Goal: Communication & Community: Answer question/provide support

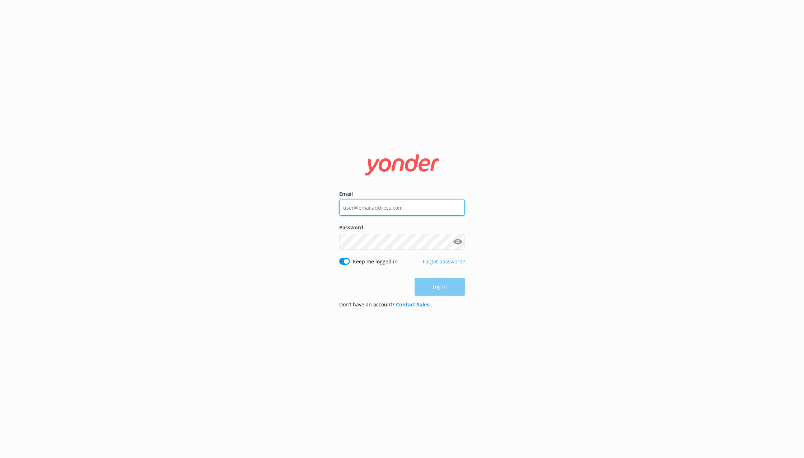
click at [388, 203] on input "Email" at bounding box center [402, 208] width 126 height 16
click at [394, 203] on input "[PERSON_NAME][EMAIL_ADDRESS][DOMAIN_NAME]" at bounding box center [402, 208] width 126 height 16
click at [396, 201] on input "[PERSON_NAME][EMAIL_ADDRESS][DOMAIN_NAME]" at bounding box center [402, 208] width 126 height 16
type input "[PERSON_NAME][EMAIL_ADDRESS][DOMAIN_NAME]"
click at [297, 236] on div "Email [PERSON_NAME][EMAIL_ADDRESS][DOMAIN_NAME] Password Show password Keep me …" at bounding box center [402, 229] width 804 height 458
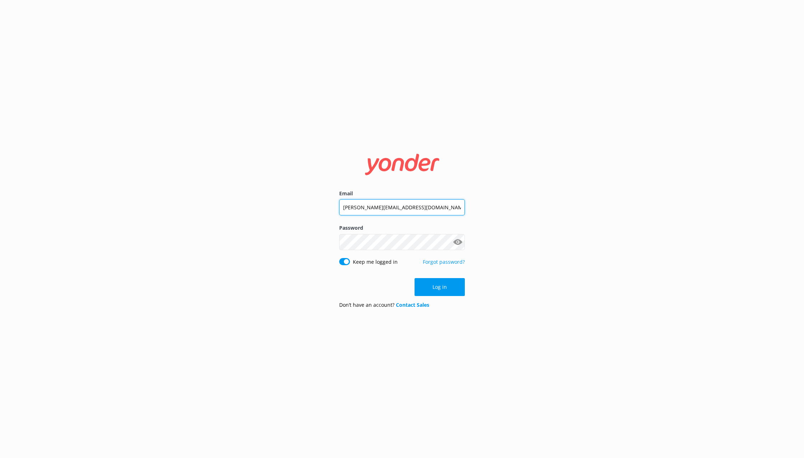
drag, startPoint x: 407, startPoint y: 207, endPoint x: 285, endPoint y: 197, distance: 122.4
click at [339, 199] on input "[PERSON_NAME][EMAIL_ADDRESS][DOMAIN_NAME]" at bounding box center [402, 207] width 126 height 16
type input "[PERSON_NAME][EMAIL_ADDRESS][DOMAIN_NAME]"
click at [443, 288] on button "Log in" at bounding box center [439, 287] width 50 height 18
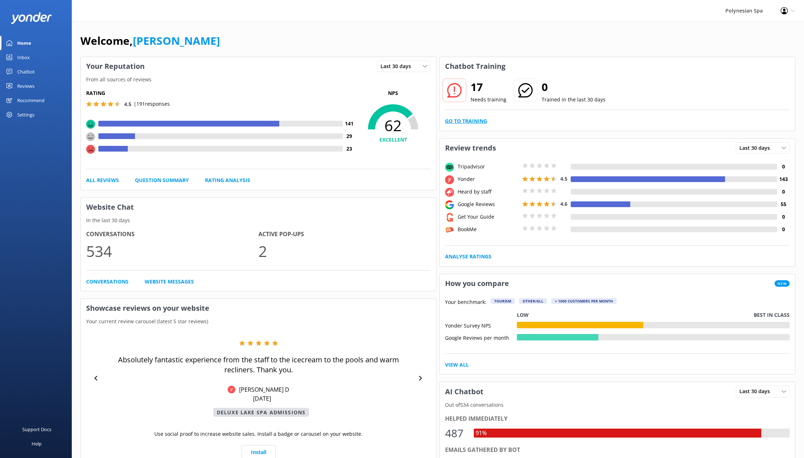
click at [474, 122] on link "Go to Training" at bounding box center [466, 121] width 42 height 8
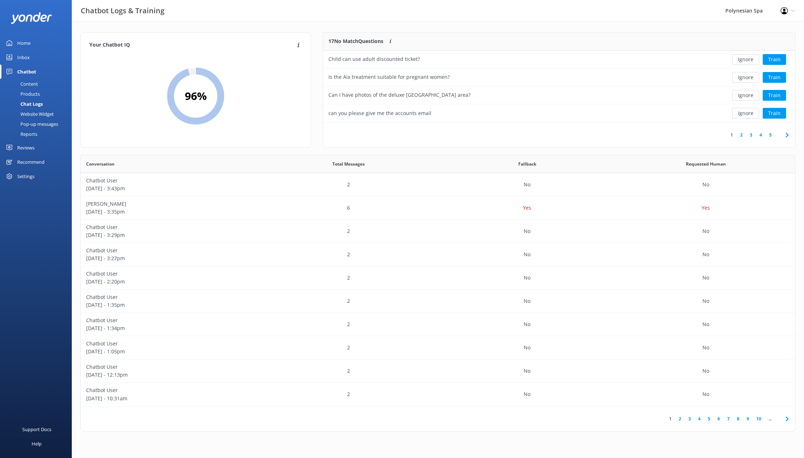
scroll to position [90, 472]
click at [460, 60] on div "Child can use adult discounted ticket?" at bounding box center [511, 60] width 376 height 18
click at [738, 61] on button "Ignore" at bounding box center [745, 59] width 27 height 11
click at [770, 59] on button "Train" at bounding box center [773, 59] width 23 height 11
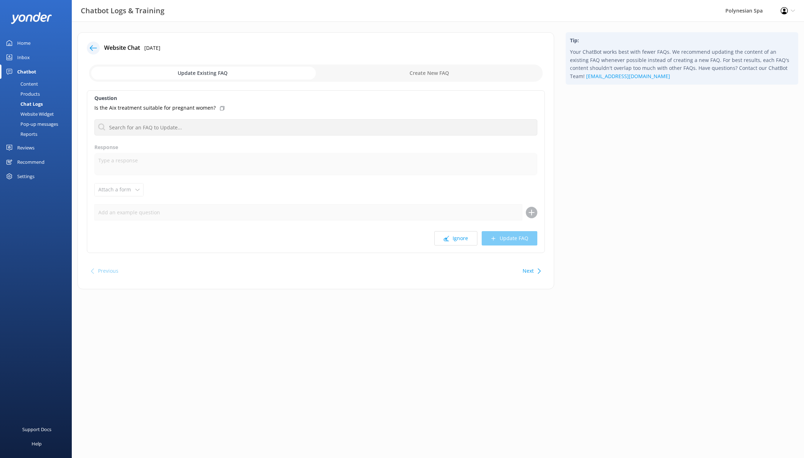
click at [220, 108] on icon at bounding box center [222, 108] width 4 height 4
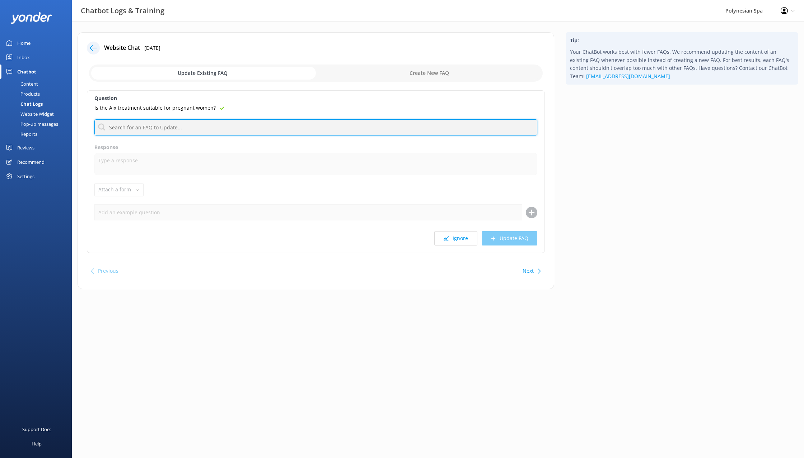
click at [208, 127] on input "text" at bounding box center [315, 127] width 443 height 16
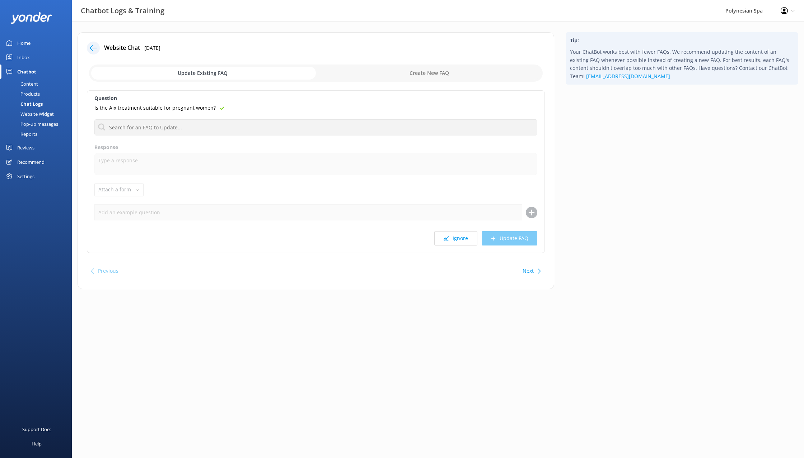
click at [424, 71] on input "checkbox" at bounding box center [315, 73] width 453 height 17
checkbox input "true"
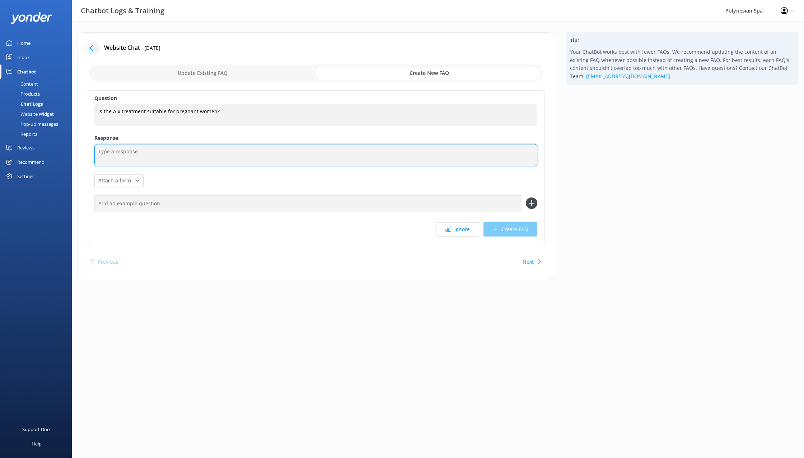
click at [142, 157] on textarea at bounding box center [315, 155] width 443 height 22
paste textarea "The Aix Spa Therapy is not recommended during pregnancy. Instead, we offer a sp…"
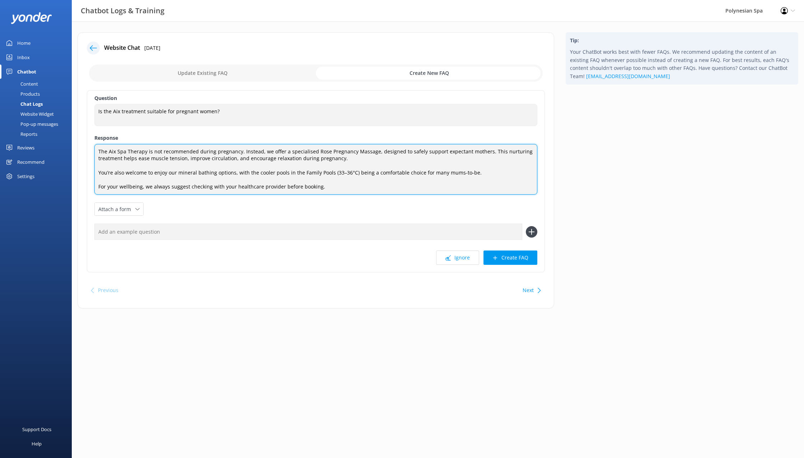
click at [401, 158] on textarea "The Aix Spa Therapy is not recommended during pregnancy. Instead, we offer a sp…" at bounding box center [315, 169] width 443 height 51
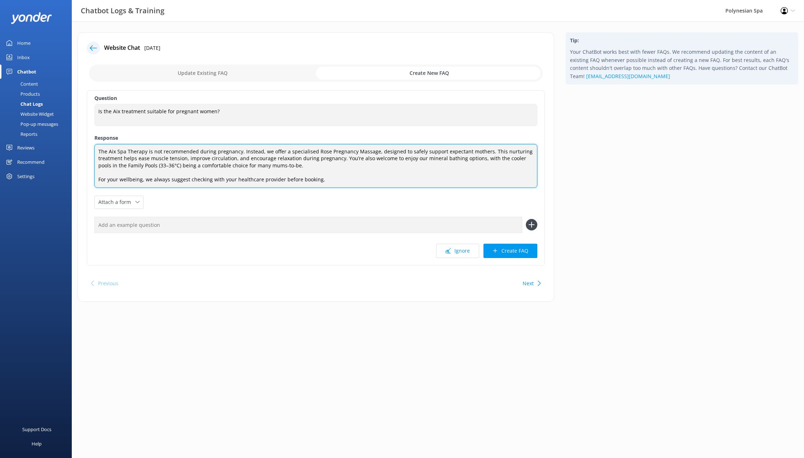
click at [311, 167] on textarea "The Aix Spa Therapy is not recommended during pregnancy. Instead, we offer a sp…" at bounding box center [315, 166] width 443 height 44
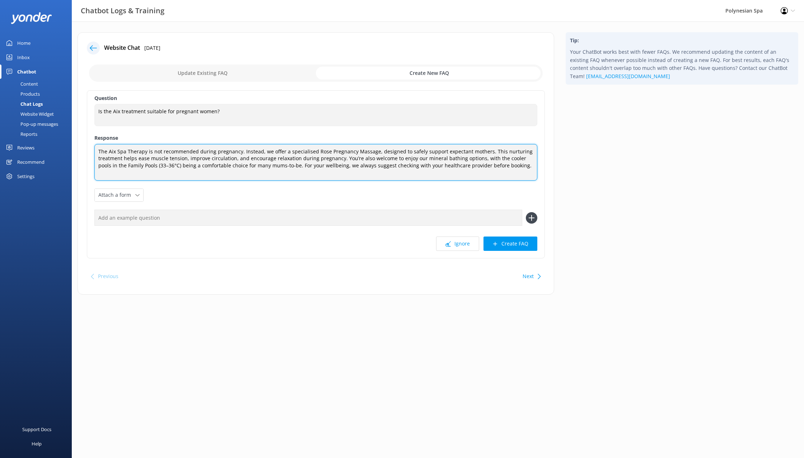
drag, startPoint x: 503, startPoint y: 166, endPoint x: -4, endPoint y: 104, distance: 511.0
click at [94, 144] on textarea "The Aix Spa Therapy is not recommended during pregnancy. Instead, we offer a sp…" at bounding box center [315, 162] width 443 height 37
click at [465, 164] on textarea "The Aix Spa Therapy is not recommended during pregnancy. Instead, we offer a sp…" at bounding box center [315, 162] width 443 height 37
click at [514, 164] on textarea "The Aix Spa Therapy is not recommended during pregnancy. Instead, we offer a sp…" at bounding box center [315, 162] width 443 height 37
click at [371, 151] on textarea "The Aix Spa Therapy is not recommended during pregnancy. Instead, we offer a sp…" at bounding box center [315, 162] width 443 height 37
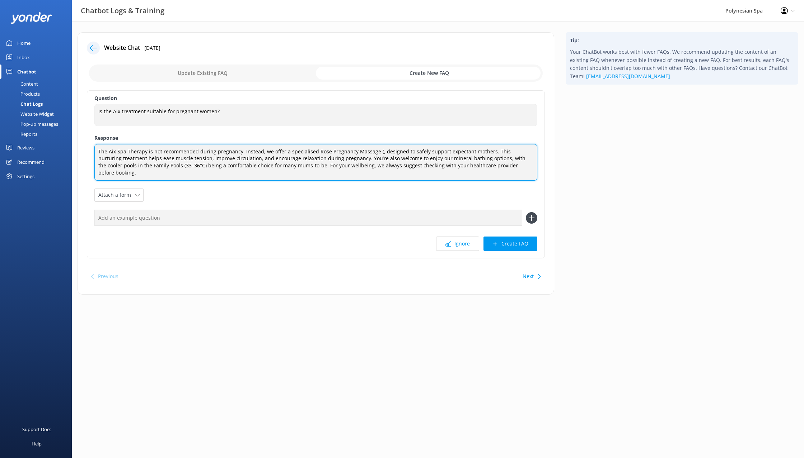
paste textarea "https://www.polynesianspa.co.nz/retreat/rose-pregnancy-massage/"
click at [270, 170] on textarea "The Aix Spa Therapy is not recommended during pregnancy. Instead, we offer a sp…" at bounding box center [315, 162] width 443 height 37
drag, startPoint x: 510, startPoint y: 157, endPoint x: 531, endPoint y: 180, distance: 31.0
click at [531, 180] on textarea "The Aix Spa Therapy is not recommended during pregnancy. Instead, we offer a sp…" at bounding box center [315, 162] width 443 height 37
click at [453, 165] on textarea "The Aix Spa Therapy is not recommended during pregnancy. Instead, we offer a sp…" at bounding box center [315, 162] width 443 height 37
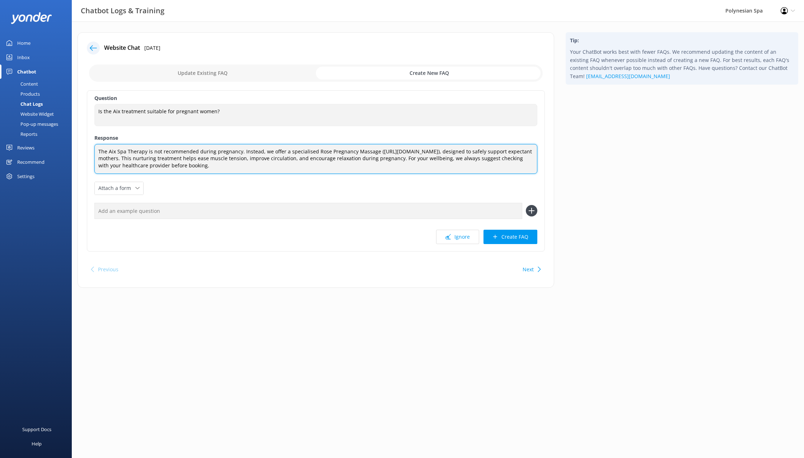
type textarea "The Aix Spa Therapy is not recommended during pregnancy. Instead, we offer a sp…"
click at [335, 165] on textarea "The Aix Spa Therapy is not recommended during pregnancy. Instead, we offer a sp…" at bounding box center [315, 159] width 443 height 30
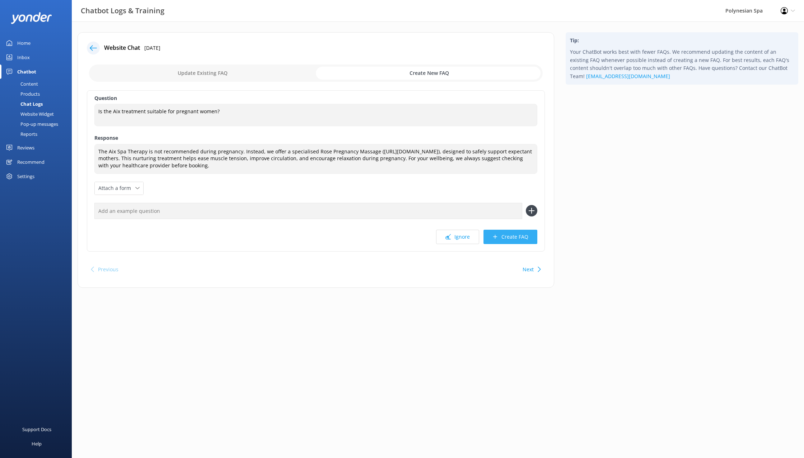
click at [513, 235] on button "Create FAQ" at bounding box center [510, 237] width 54 height 14
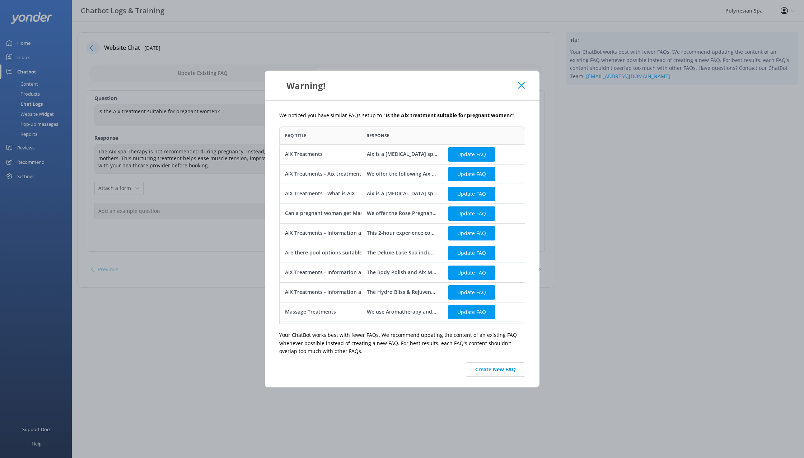
scroll to position [198, 246]
click at [500, 368] on button "Create New FAQ" at bounding box center [495, 370] width 59 height 14
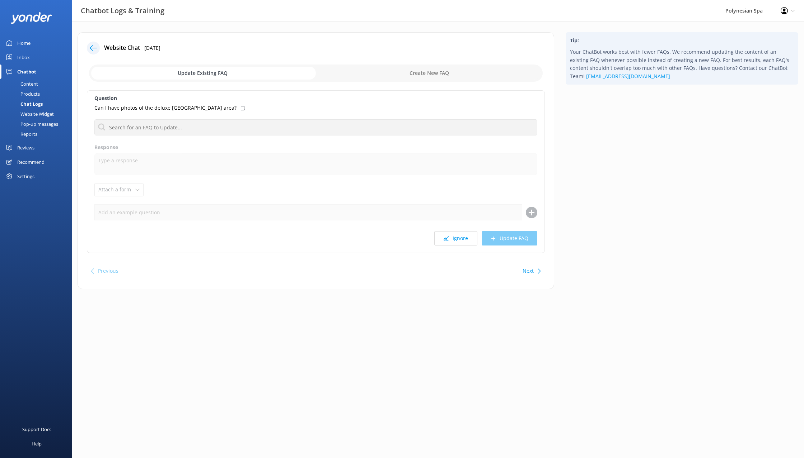
click at [307, 305] on div "Website Chat 24th Sep 2025 Update Existing FAQ Create New FAQ Question Can I ha…" at bounding box center [438, 166] width 732 height 289
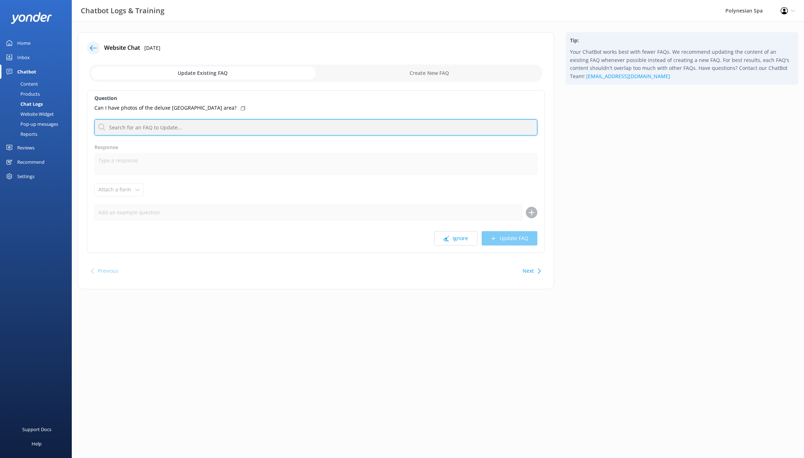
click at [196, 128] on input "text" at bounding box center [315, 127] width 443 height 16
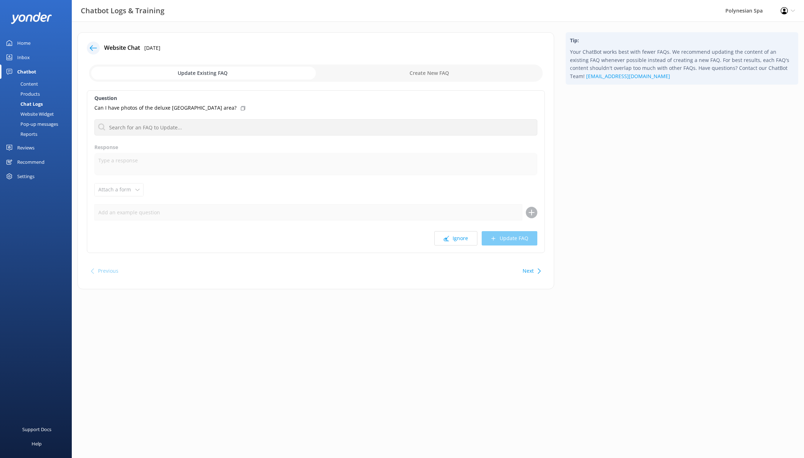
click at [428, 73] on input "checkbox" at bounding box center [315, 73] width 453 height 17
checkbox input "true"
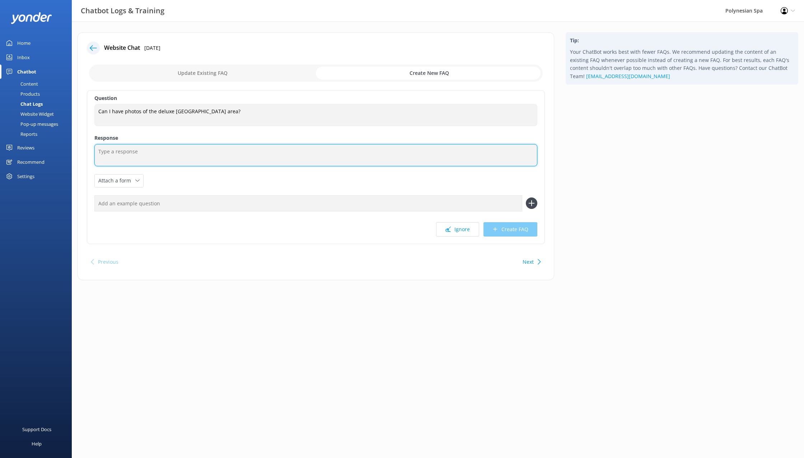
click at [163, 152] on textarea at bounding box center [315, 155] width 443 height 22
paste textarea "https://www.polynesianspa.co.nz/bathing/deluxe-lake-spa/"
type textarea "You can view photos of our Deluxe Lake Spa here: https://www.polynesianspa.co.n…"
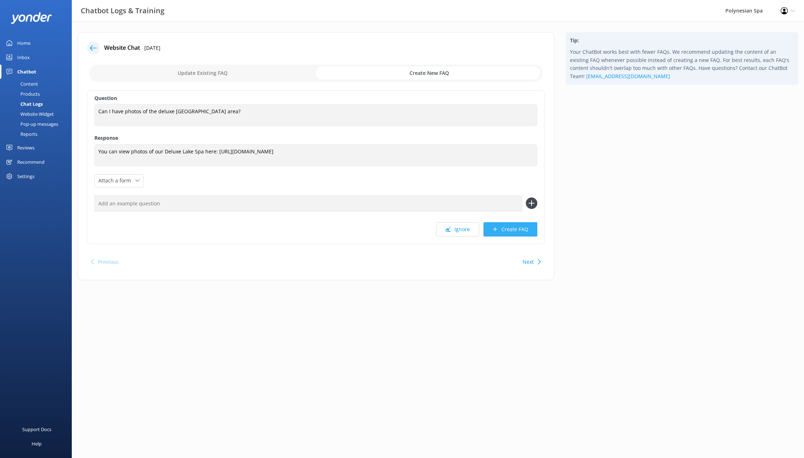
click at [514, 232] on button "Create FAQ" at bounding box center [510, 229] width 54 height 14
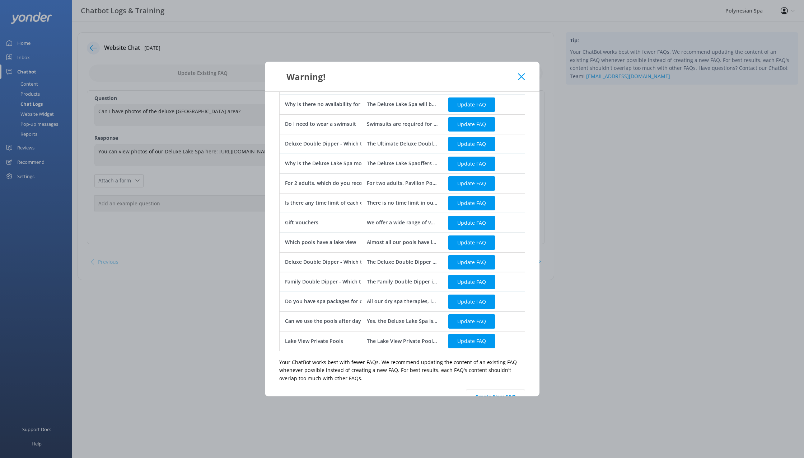
scroll to position [216, 0]
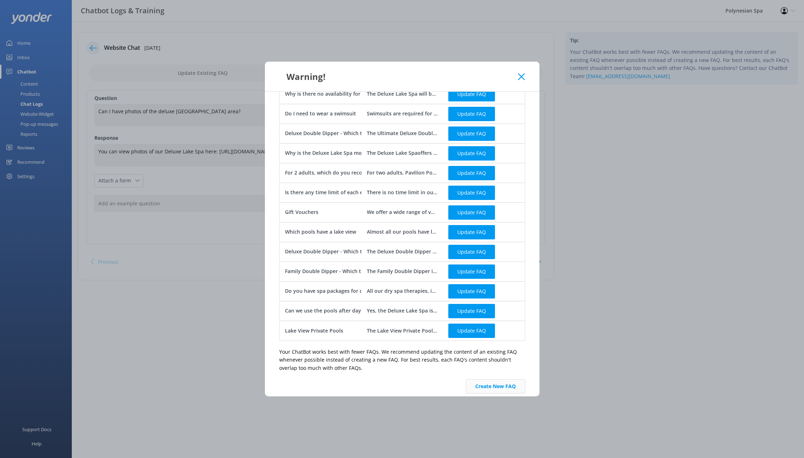
click at [509, 381] on button "Create New FAQ" at bounding box center [495, 387] width 59 height 14
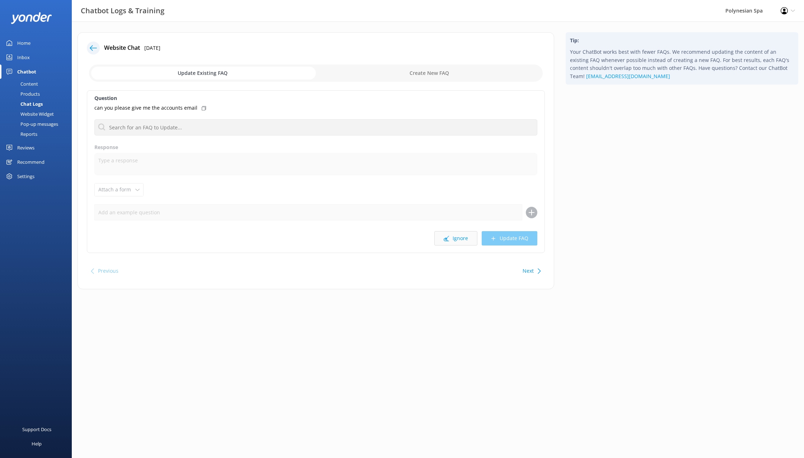
click at [453, 242] on button "Ignore" at bounding box center [455, 238] width 43 height 14
click at [453, 241] on button "Ignore" at bounding box center [455, 238] width 43 height 14
click at [508, 336] on html "Chatbot Logs & Training Polynesian Spa Profile Settings Logout Home Inbox Chatb…" at bounding box center [402, 229] width 804 height 458
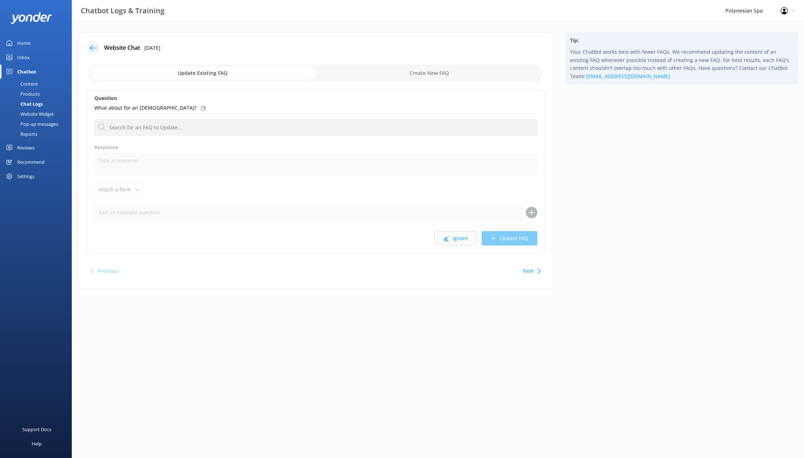
click at [467, 240] on button "Ignore" at bounding box center [455, 238] width 43 height 14
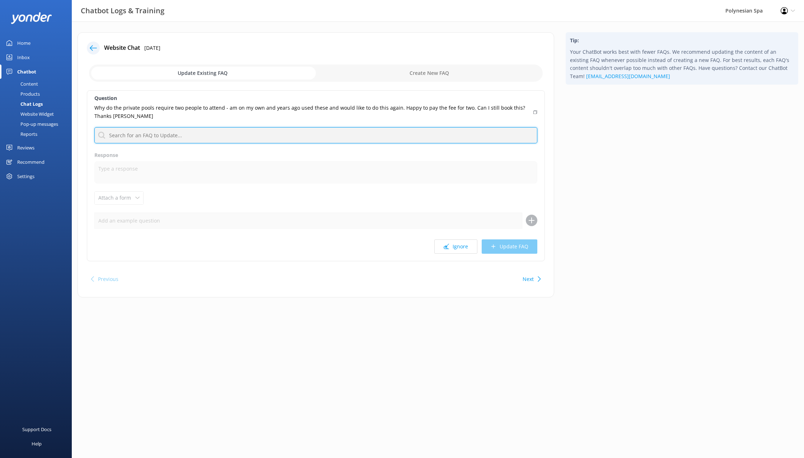
click at [174, 136] on input "text" at bounding box center [315, 135] width 443 height 16
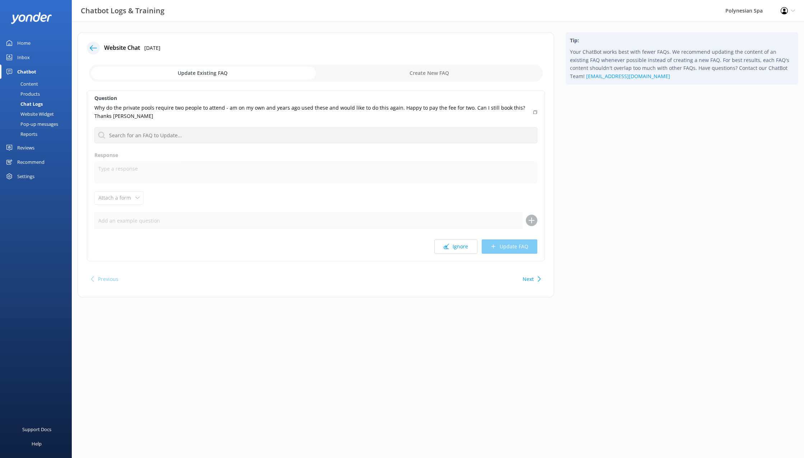
click at [430, 76] on input "checkbox" at bounding box center [315, 73] width 453 height 17
checkbox input "true"
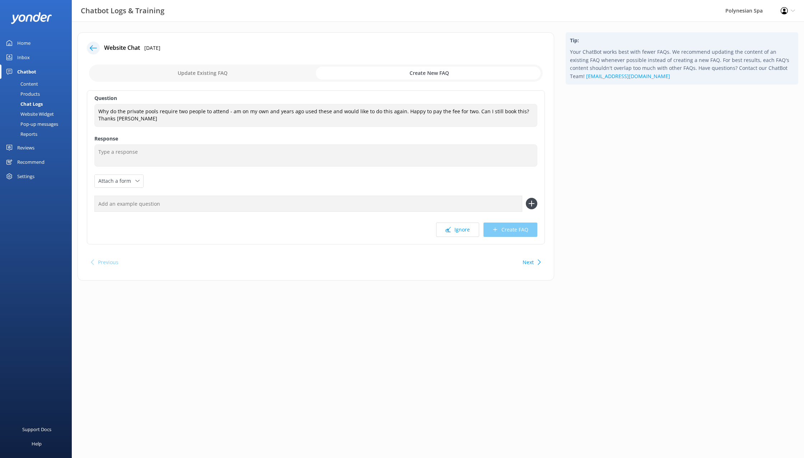
click at [368, 368] on html "Chatbot Logs & Training Polynesian Spa Profile Settings Logout Home Inbox Chatb…" at bounding box center [402, 229] width 804 height 458
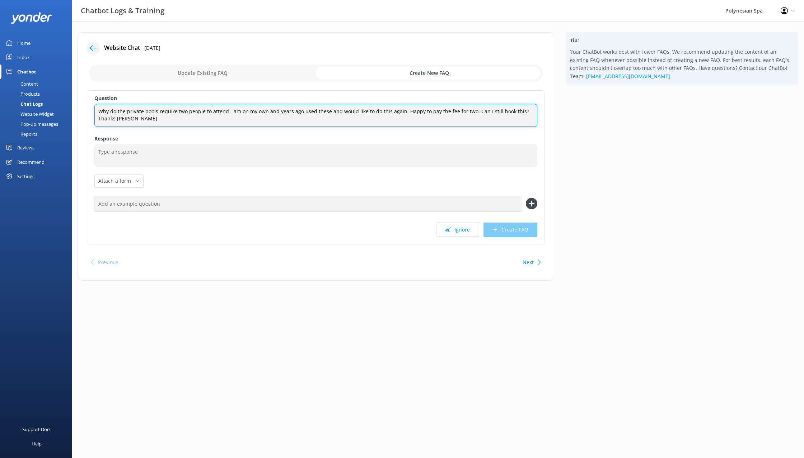
click at [297, 120] on textarea "Why do the private pools require two people to attend - am on my own and years …" at bounding box center [315, 115] width 443 height 23
click at [245, 116] on textarea "Why do the private pools require two people to attend - am on my own and years …" at bounding box center [315, 115] width 443 height 23
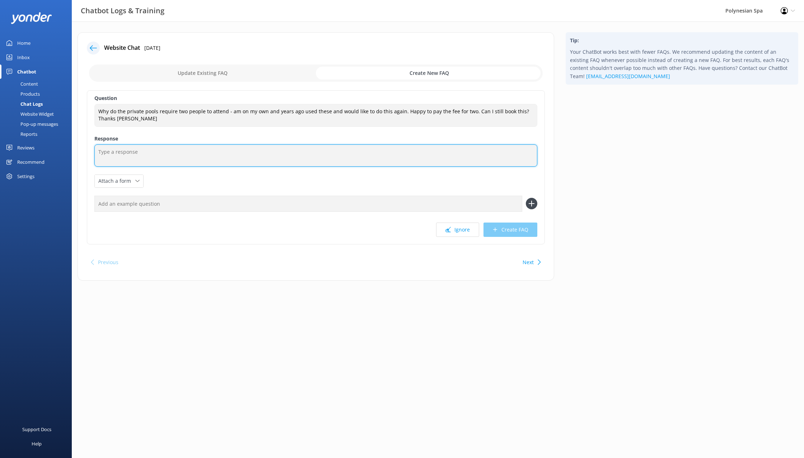
click at [286, 150] on textarea at bounding box center [315, 156] width 443 height 22
paste textarea "Private Pools require at least two adults present for health and safety. If som…"
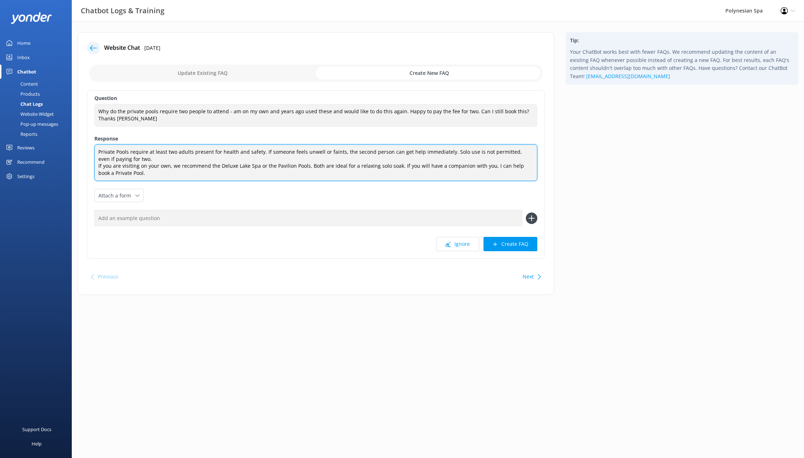
click at [244, 159] on textarea "Private Pools require at least two adults present for health and safety. If som…" at bounding box center [315, 163] width 443 height 37
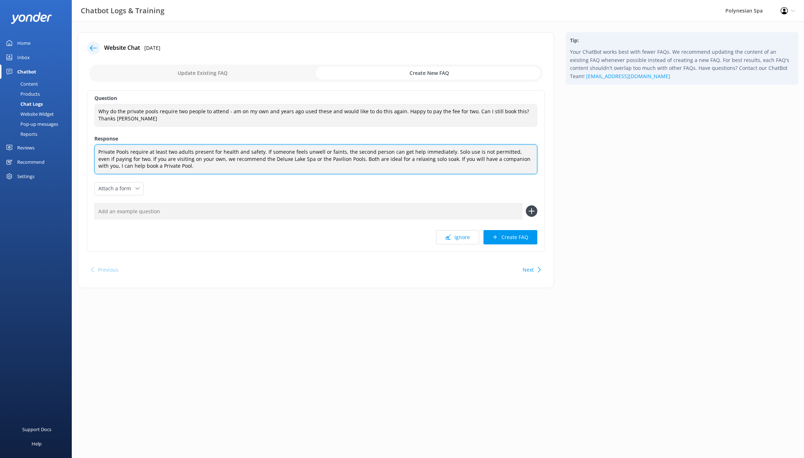
click at [369, 151] on textarea "Private Pools require at least two adults present for health and safety. If som…" at bounding box center [315, 160] width 443 height 30
click at [193, 152] on textarea "Private Pools require at least two adults present for health and safety. If som…" at bounding box center [315, 160] width 443 height 30
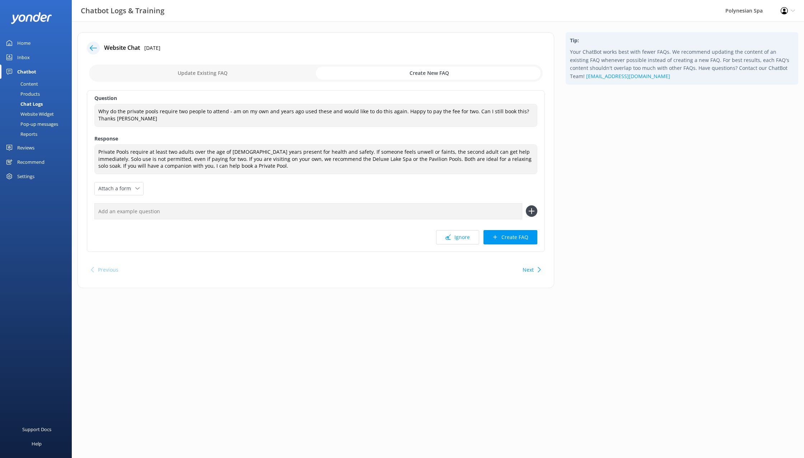
click at [564, 175] on div "Tip: Your ChatBot works best with fewer FAQs. We recommend updating the content…" at bounding box center [682, 163] width 244 height 263
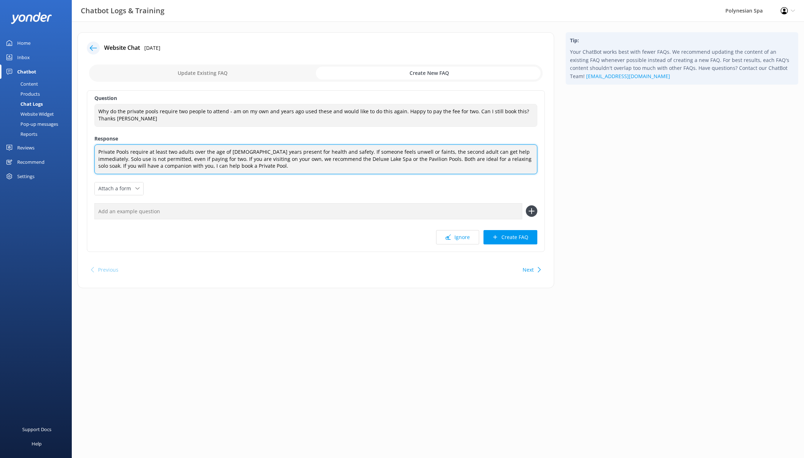
click at [233, 170] on textarea "Private Pools require at least two adults over the age of 16 years present for …" at bounding box center [315, 160] width 443 height 30
drag, startPoint x: 512, startPoint y: 165, endPoint x: 486, endPoint y: 157, distance: 27.6
click at [486, 157] on textarea "Private Pools require at least two adults over the age of 16 years present for …" at bounding box center [315, 160] width 443 height 30
type textarea "Private Pools require at least two adults over the age of 16 years present for …"
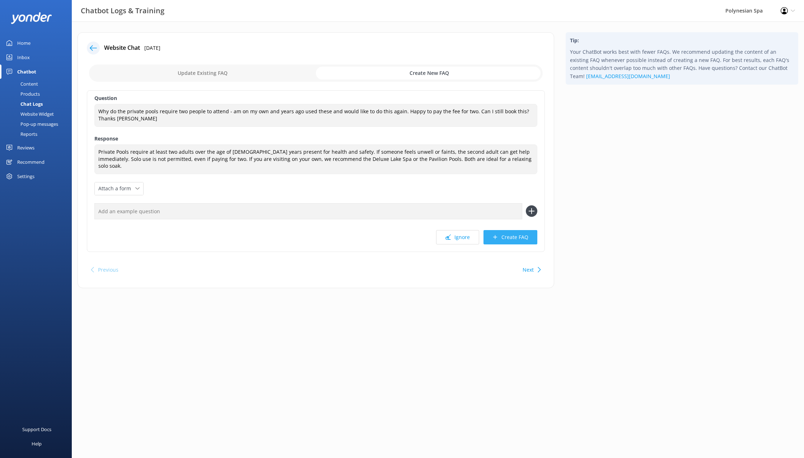
click at [508, 234] on button "Create FAQ" at bounding box center [510, 237] width 54 height 14
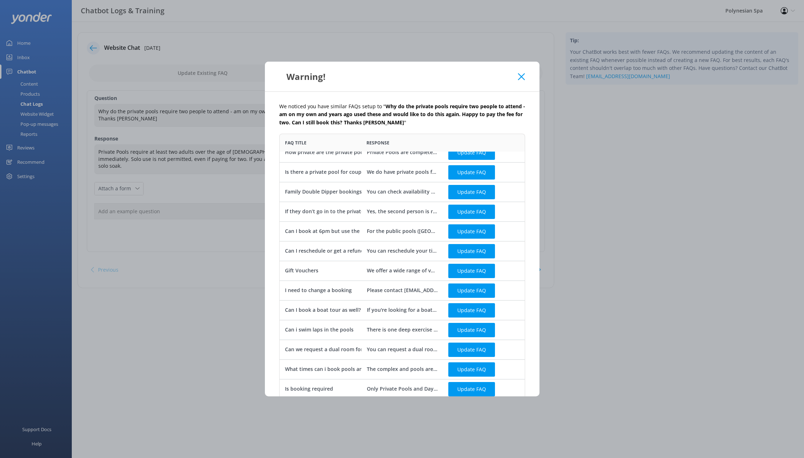
scroll to position [106, 0]
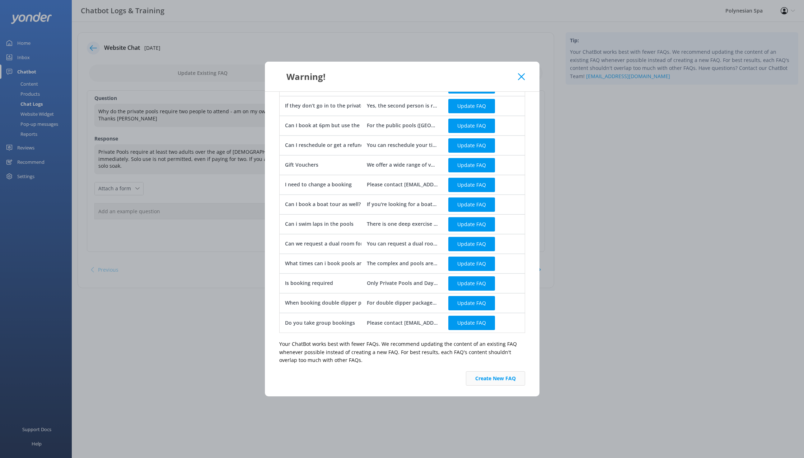
click at [500, 377] on button "Create New FAQ" at bounding box center [495, 379] width 59 height 14
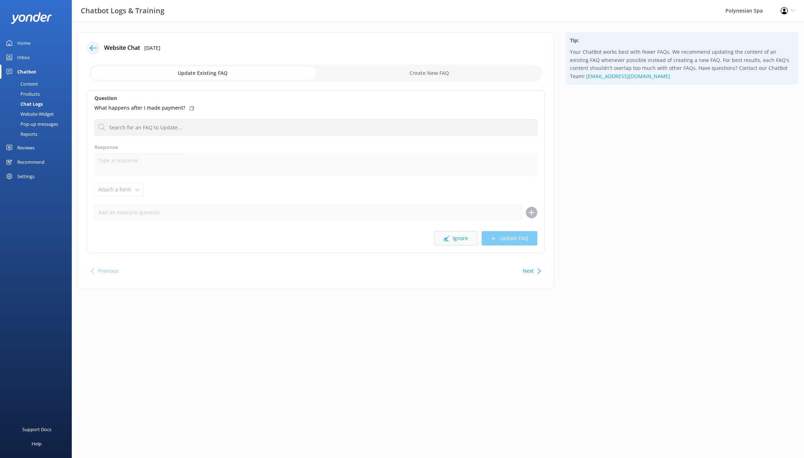
click at [472, 239] on button "Ignore" at bounding box center [455, 238] width 43 height 14
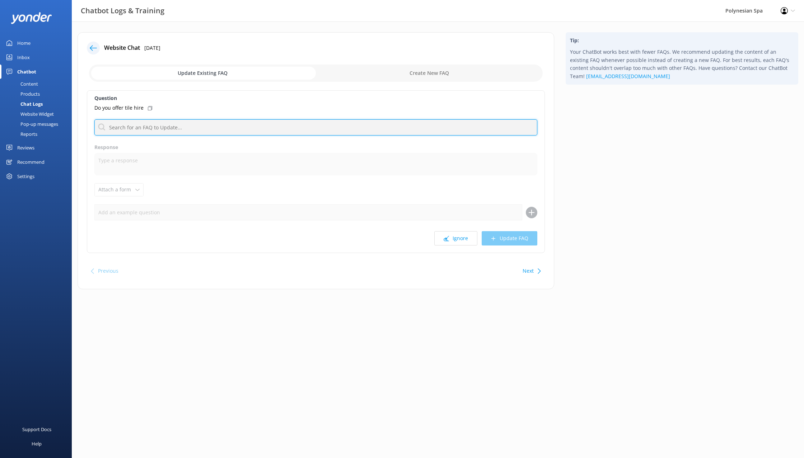
click at [161, 131] on input "text" at bounding box center [315, 127] width 443 height 16
type input "towel"
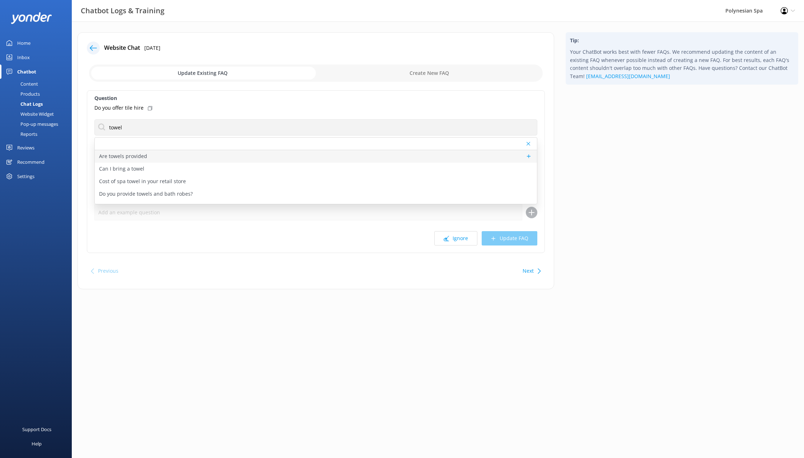
click at [147, 157] on div "Are towels provided" at bounding box center [316, 156] width 442 height 13
type textarea "Towels are available to hire for $10.95 or for purchase in our spa retail store…"
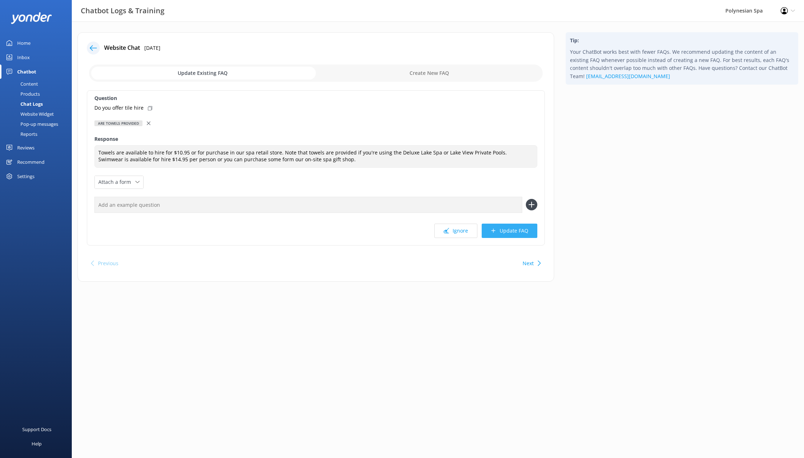
click at [510, 231] on button "Update FAQ" at bounding box center [509, 231] width 56 height 14
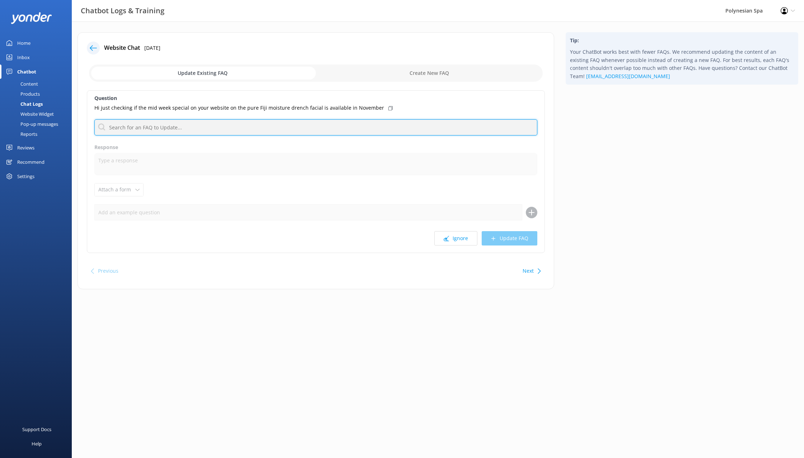
click at [243, 125] on input "text" at bounding box center [315, 127] width 443 height 16
type input "therapy of the month"
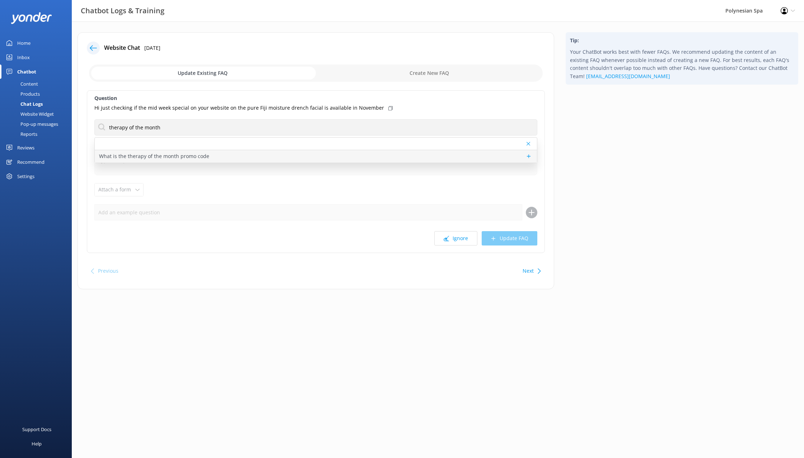
click at [181, 158] on p "What is the therapy of the month promo code" at bounding box center [154, 156] width 110 height 8
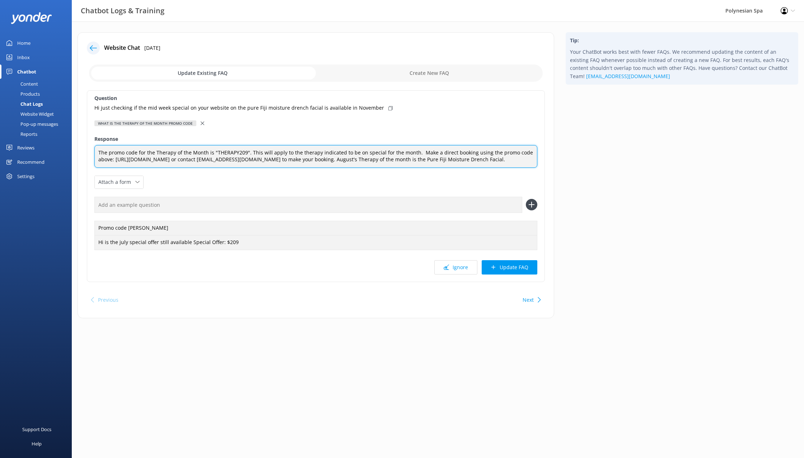
drag, startPoint x: 438, startPoint y: 169, endPoint x: 379, endPoint y: 157, distance: 60.6
click at [379, 157] on textarea "The promo code for the Therapy of the Month is "THERAPY209". This will apply to…" at bounding box center [315, 156] width 443 height 23
type textarea "The promo code for the Therapy of the Month is "THERAPY209". This will apply to…"
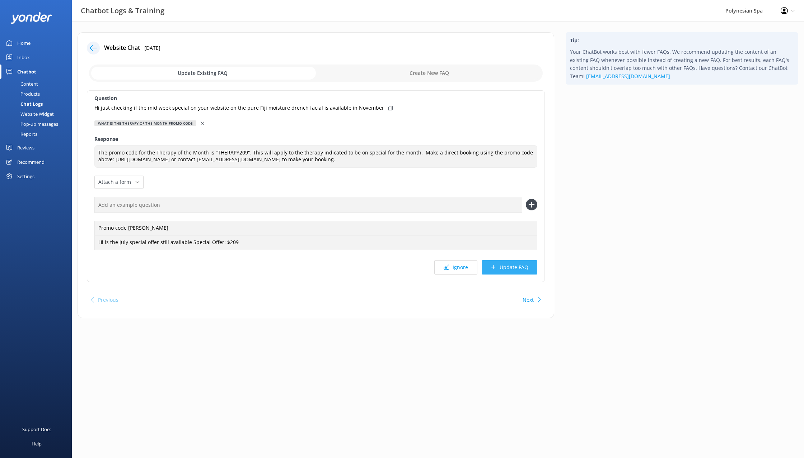
click at [507, 268] on button "Update FAQ" at bounding box center [509, 267] width 56 height 14
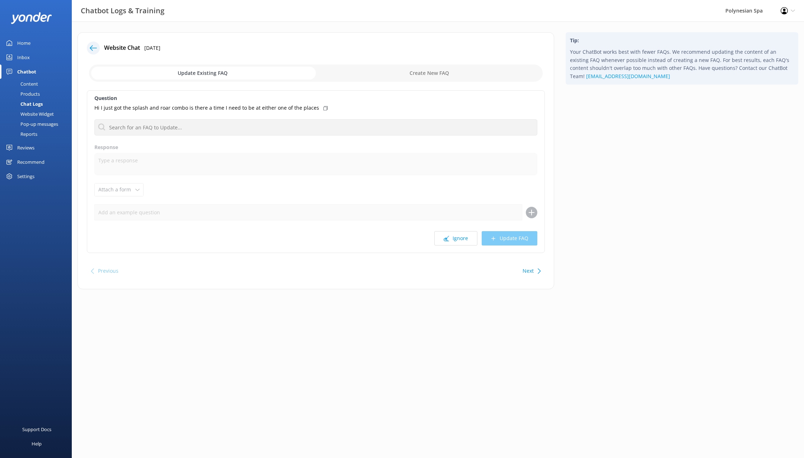
click at [38, 84] on link "Content" at bounding box center [37, 84] width 67 height 10
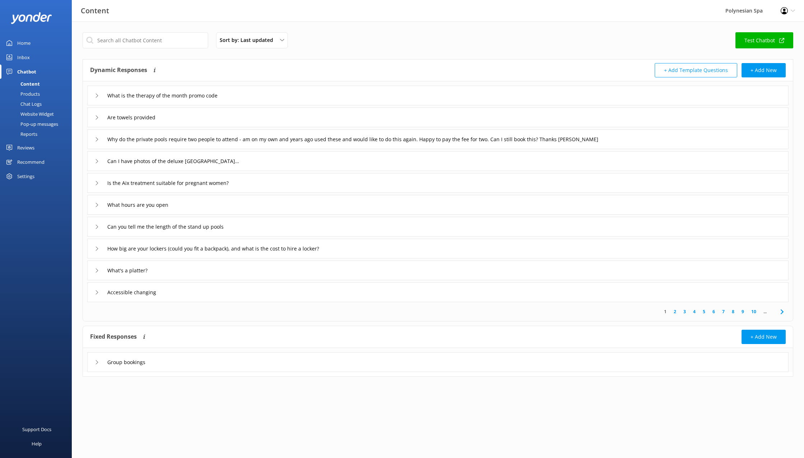
click at [753, 312] on link "10" at bounding box center [753, 312] width 12 height 7
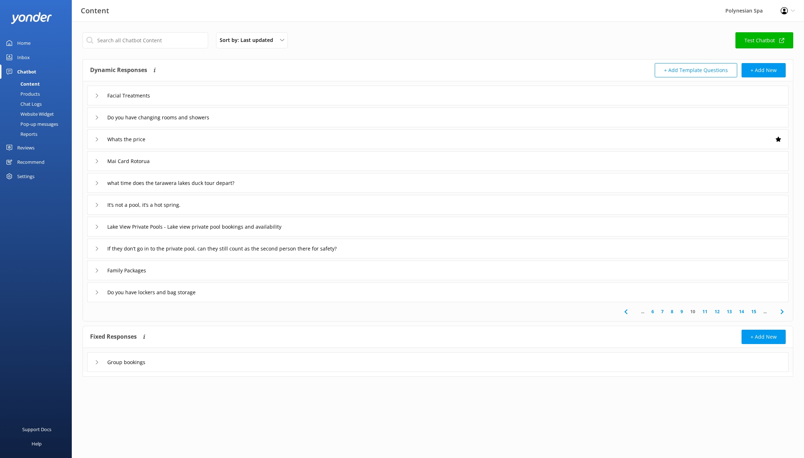
click at [753, 312] on link "15" at bounding box center [753, 312] width 12 height 7
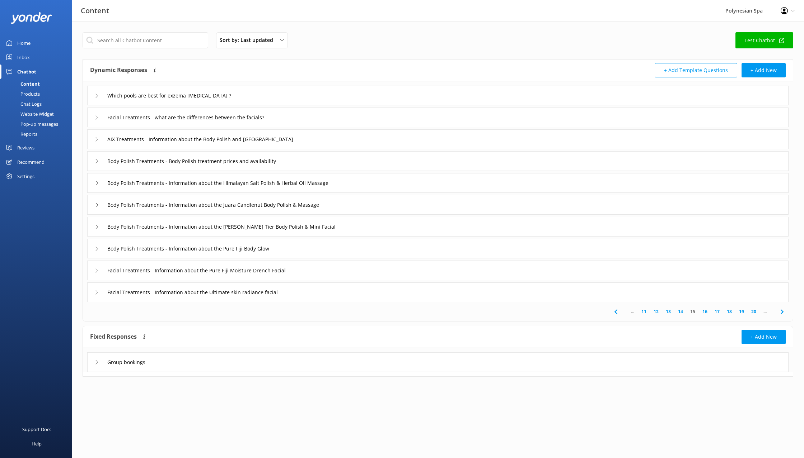
click at [753, 312] on link "20" at bounding box center [753, 312] width 12 height 7
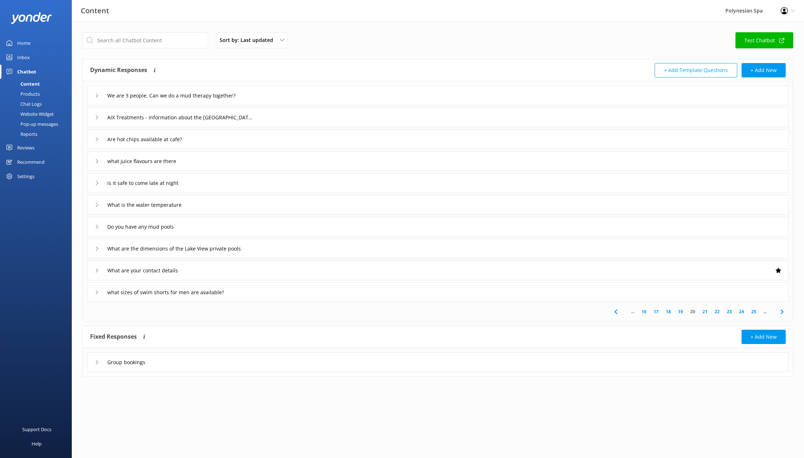
click at [753, 312] on link "25" at bounding box center [753, 312] width 12 height 7
click at [753, 312] on link "30" at bounding box center [753, 312] width 12 height 7
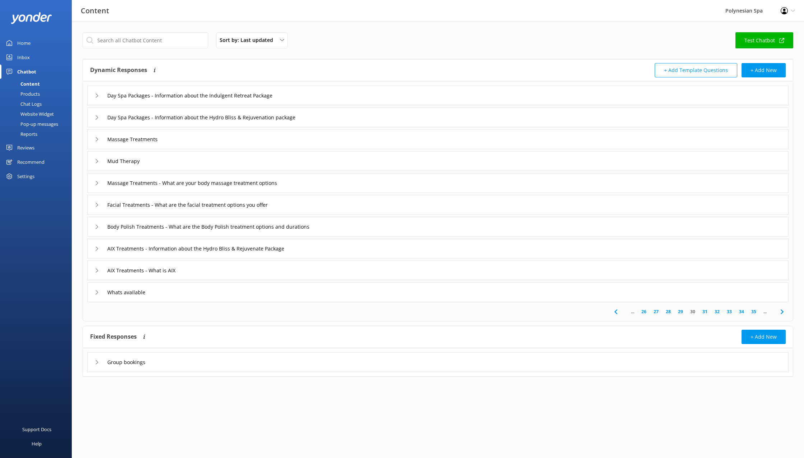
click at [753, 312] on link "35" at bounding box center [753, 312] width 12 height 7
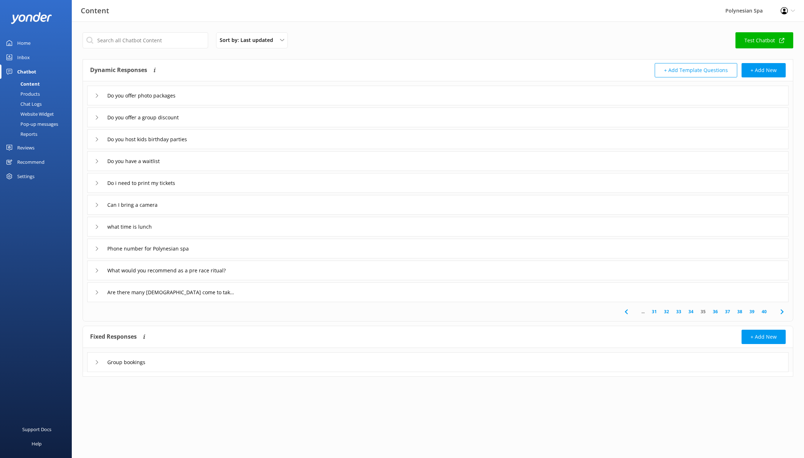
click at [753, 312] on link "39" at bounding box center [751, 312] width 12 height 7
click at [762, 312] on link "40" at bounding box center [764, 312] width 12 height 7
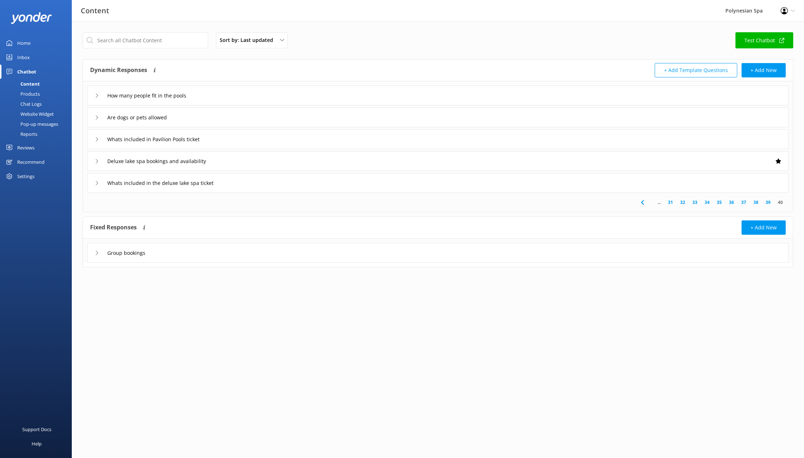
click at [20, 42] on div "Home" at bounding box center [23, 43] width 13 height 14
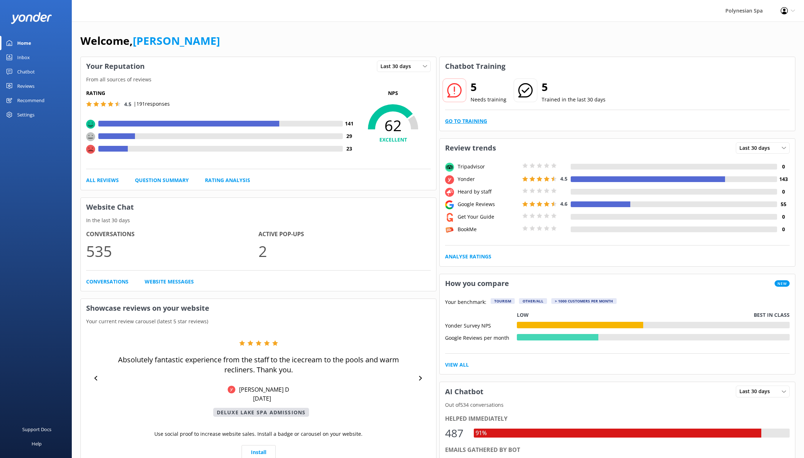
click at [467, 121] on link "Go to Training" at bounding box center [466, 121] width 42 height 8
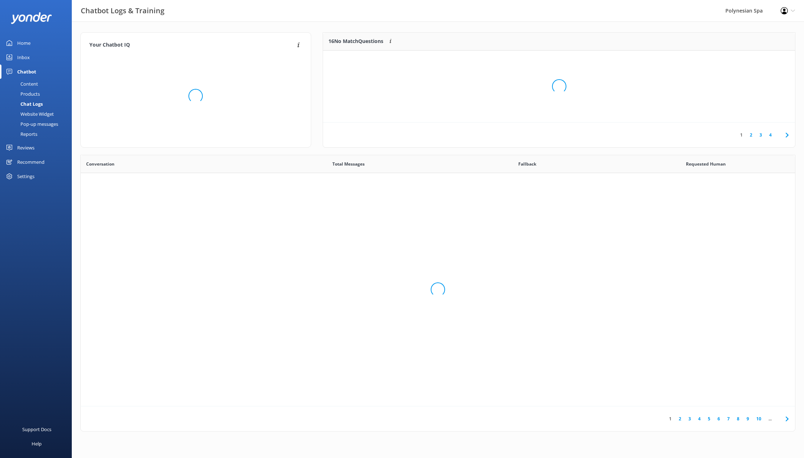
scroll to position [251, 714]
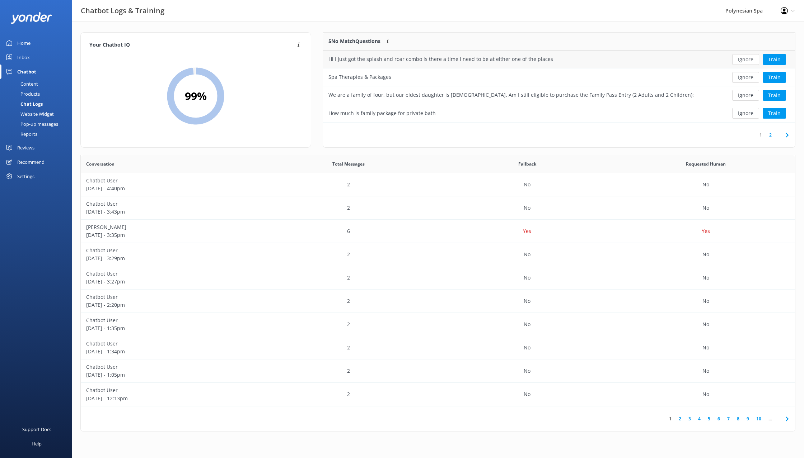
click at [475, 62] on div "Hi I just got the splash and roar combo is there a time I need to be at either …" at bounding box center [440, 59] width 225 height 8
click at [476, 61] on div "Hi I just got the splash and roar combo is there a time I need to be at either …" at bounding box center [440, 59] width 225 height 8
click at [745, 59] on button "Ignore" at bounding box center [745, 59] width 27 height 11
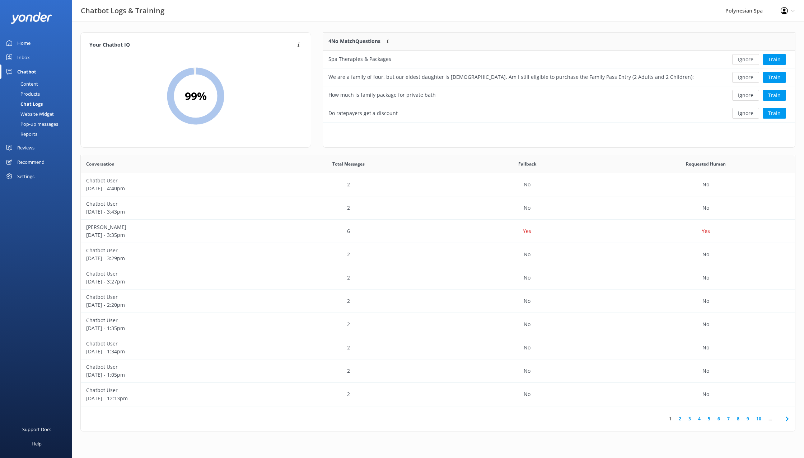
click at [745, 59] on button "Ignore" at bounding box center [745, 59] width 27 height 11
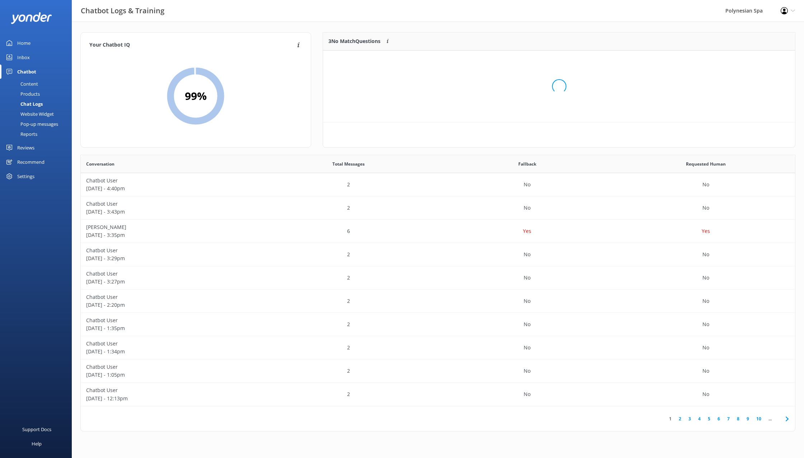
scroll to position [72, 472]
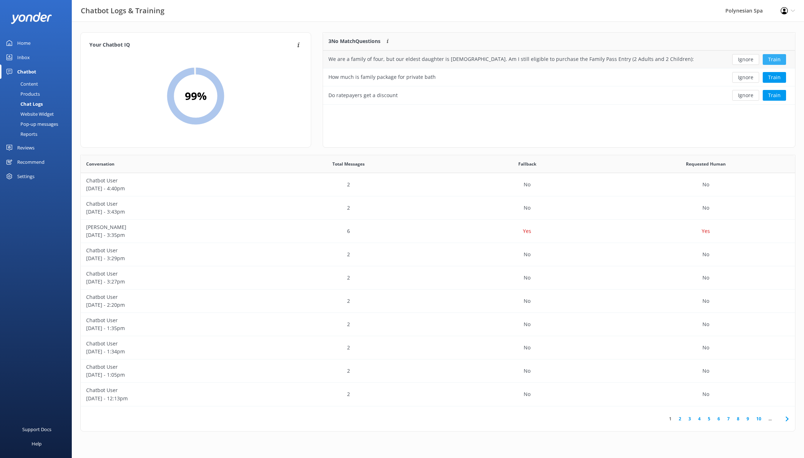
click at [773, 59] on button "Train" at bounding box center [773, 59] width 23 height 11
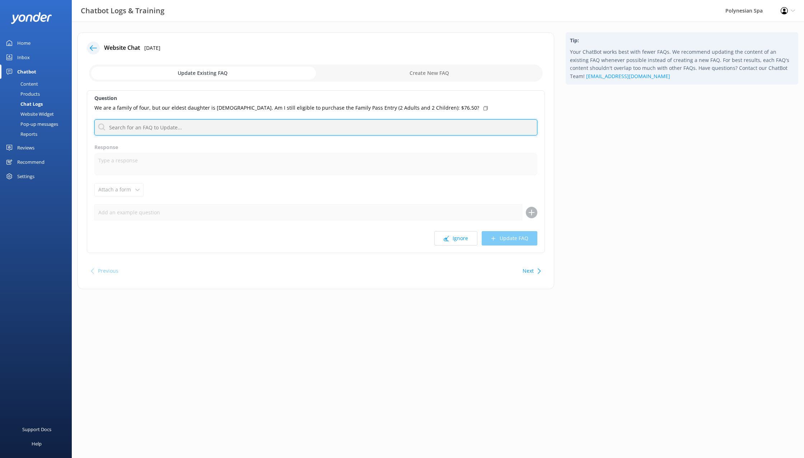
click at [172, 128] on input "text" at bounding box center [315, 127] width 443 height 16
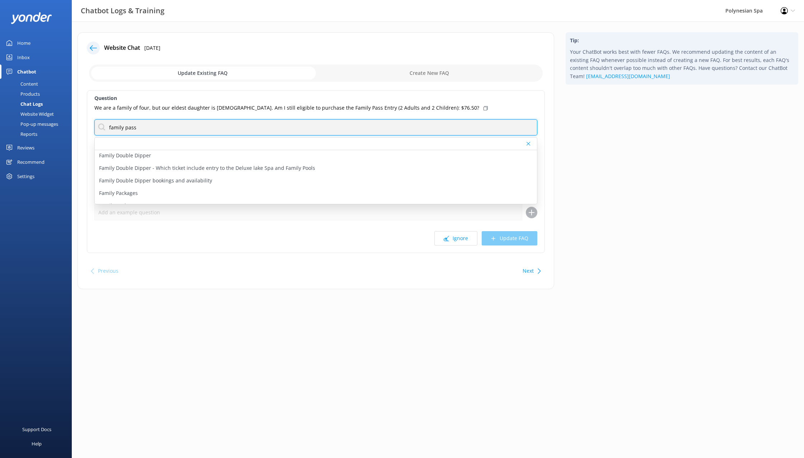
scroll to position [41, 0]
type input "family pass"
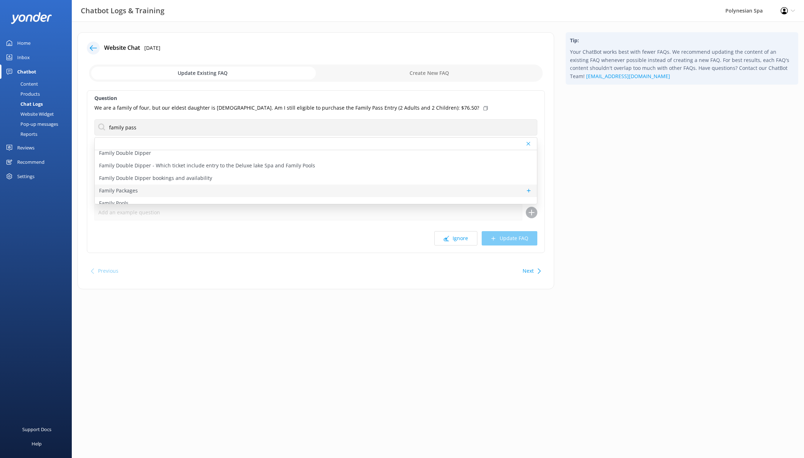
click at [156, 190] on div "Family Packages" at bounding box center [316, 191] width 442 height 13
type textarea "Our family packages are the perfect choice for a fun and relaxing day out. Choo…"
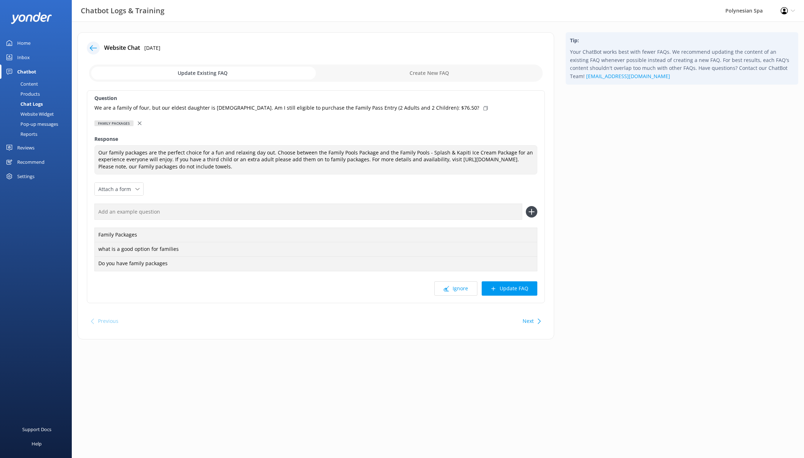
click at [140, 123] on use at bounding box center [140, 124] width 4 height 4
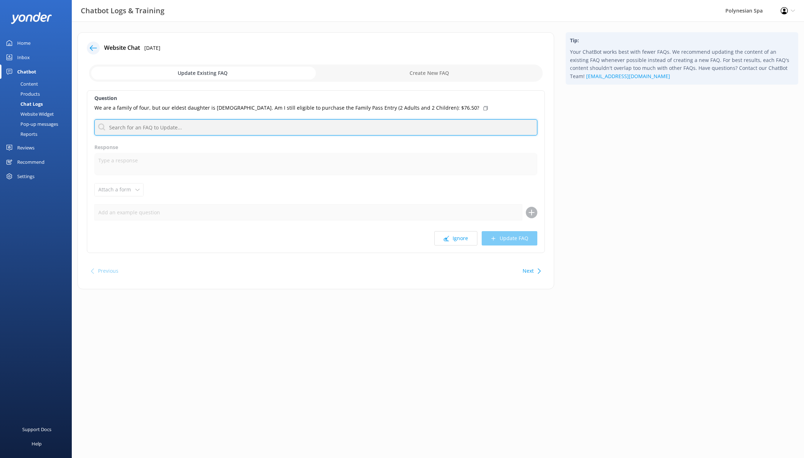
click at [140, 127] on input "text" at bounding box center [315, 127] width 443 height 16
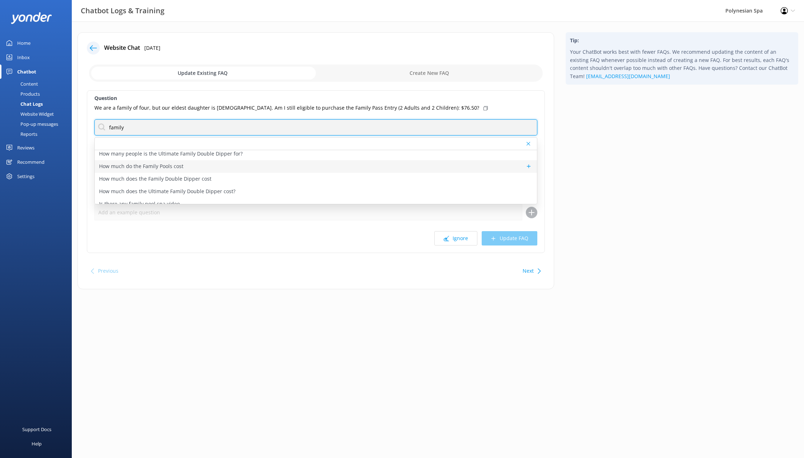
scroll to position [100, 0]
click at [161, 129] on input "family" at bounding box center [315, 127] width 443 height 16
type input "family pass"
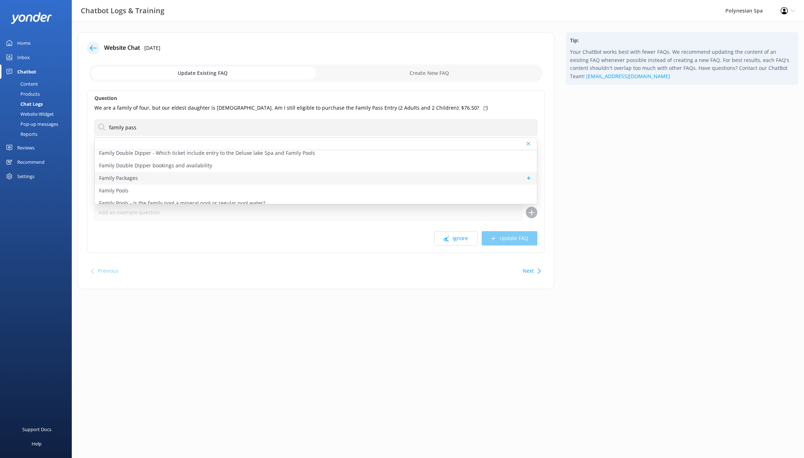
click at [329, 180] on div "Family Packages" at bounding box center [316, 178] width 442 height 13
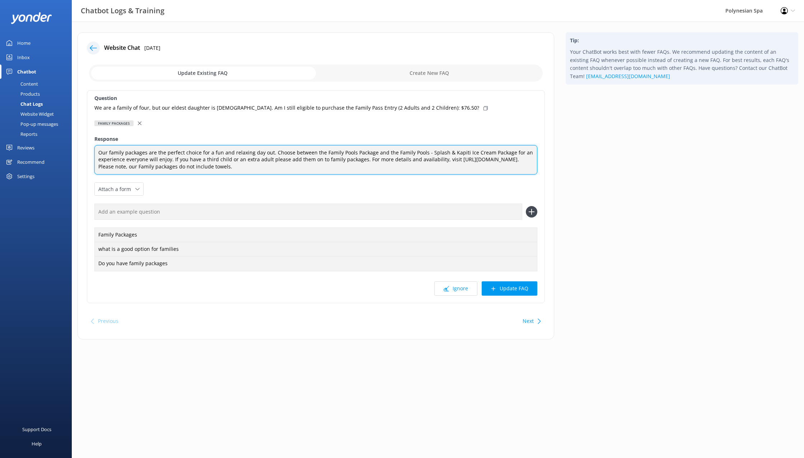
click at [298, 168] on textarea "Our family packages are the perfect choice for a fun and relaxing day out. Choo…" at bounding box center [315, 160] width 443 height 30
click at [318, 167] on textarea "Our family packages are the perfect choice for a fun and relaxing day out. Choo…" at bounding box center [315, 160] width 443 height 30
type textarea "Our family packages are the perfect choice for a fun and relaxing day out. Choo…"
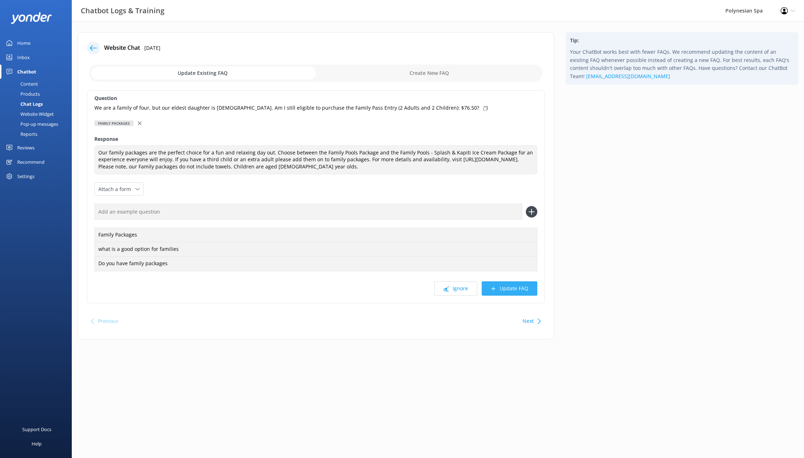
click at [514, 291] on button "Update FAQ" at bounding box center [509, 289] width 56 height 14
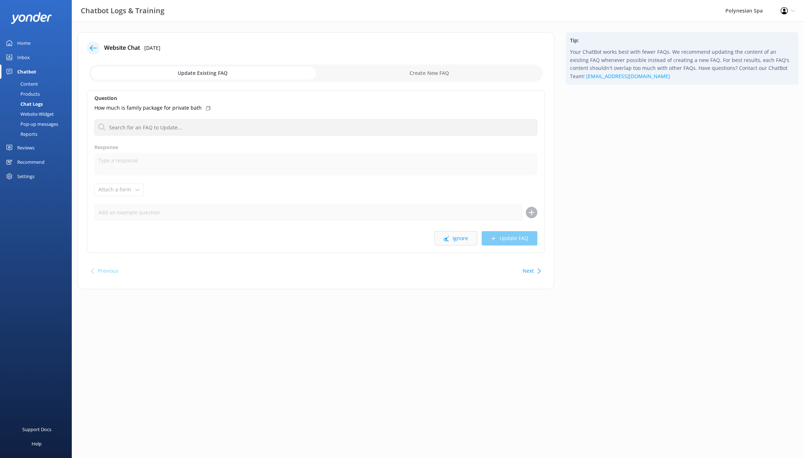
click at [455, 241] on button "Ignore" at bounding box center [455, 238] width 43 height 14
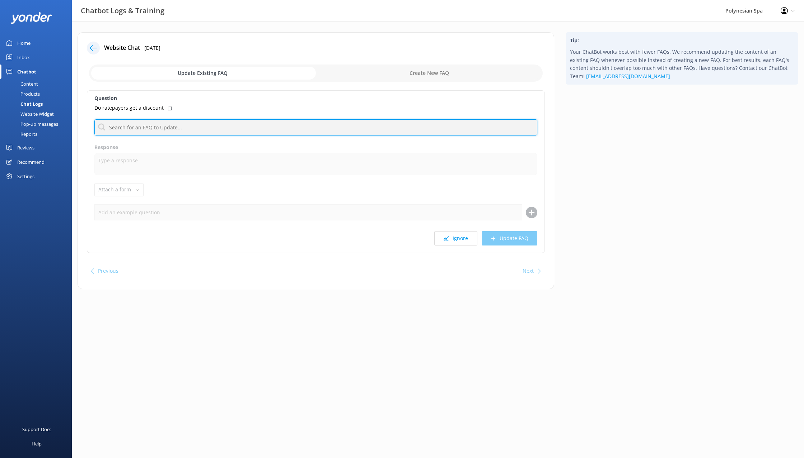
click at [162, 128] on input "text" at bounding box center [315, 127] width 443 height 16
type input "locals"
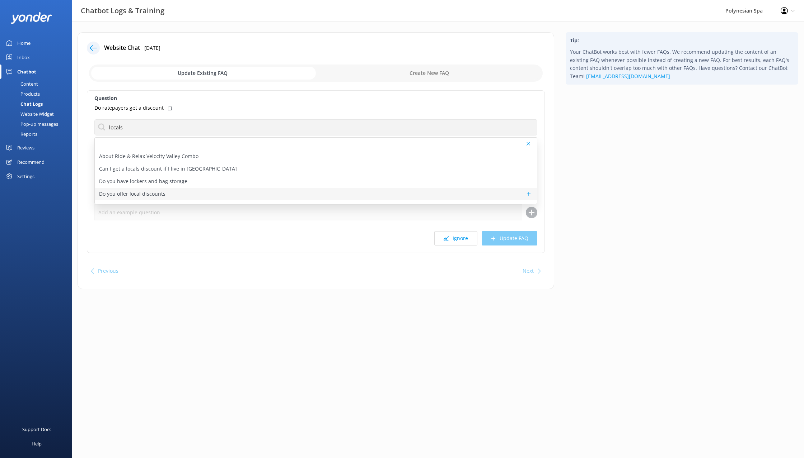
click at [189, 193] on div "Do you offer local discounts" at bounding box center [316, 194] width 442 height 13
type textarea "Make the most of being a Rotorua local by joining our Resident's Club at Polyne…"
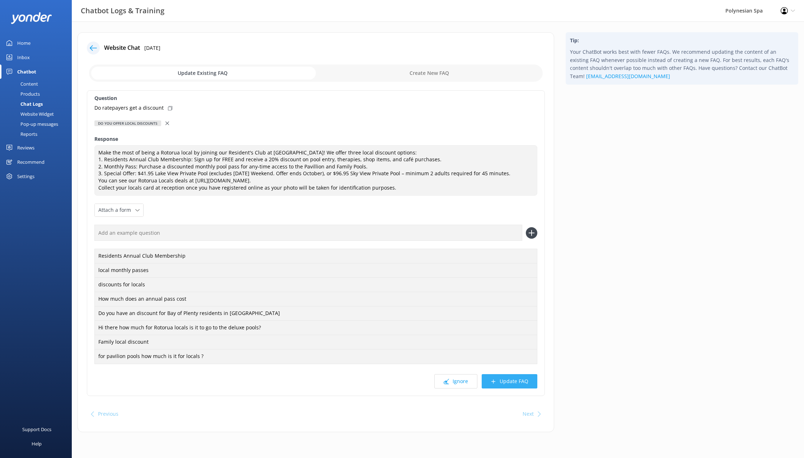
click at [525, 380] on button "Update FAQ" at bounding box center [509, 382] width 56 height 14
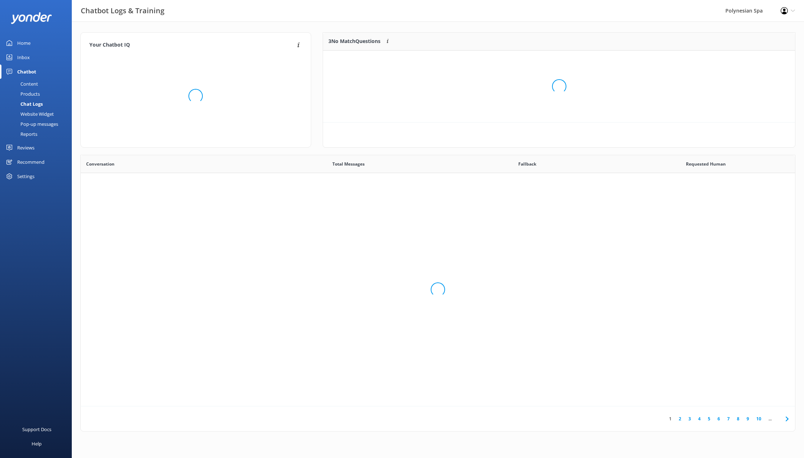
scroll to position [251, 714]
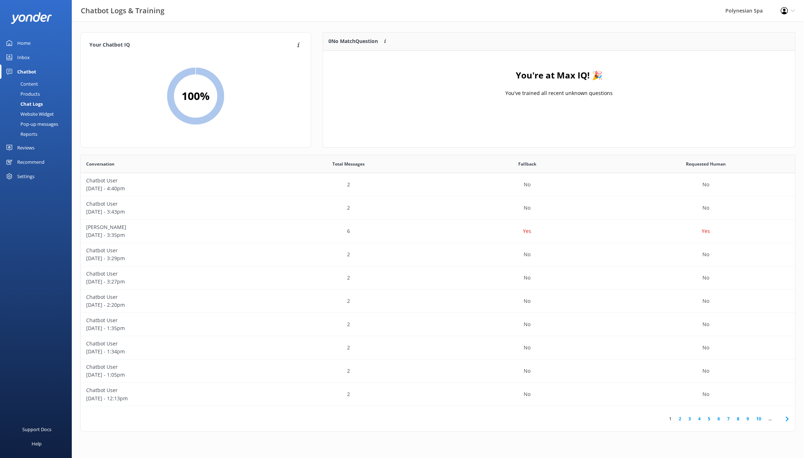
click at [26, 42] on div "Home" at bounding box center [23, 43] width 13 height 14
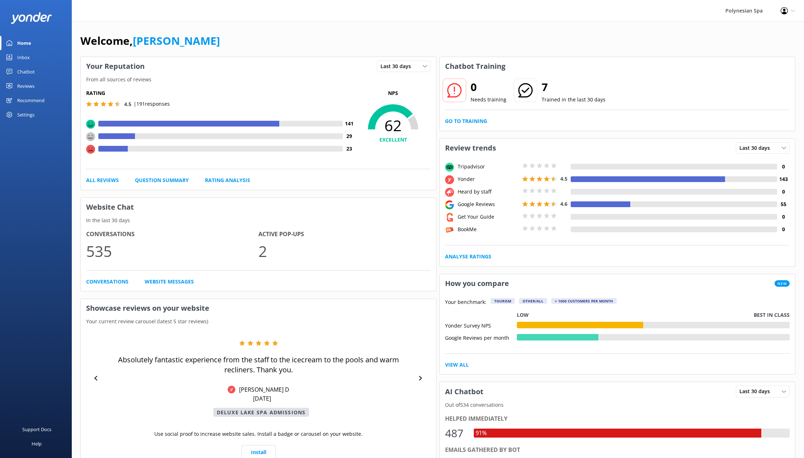
click at [353, 52] on div "Welcome, Cindy" at bounding box center [437, 44] width 715 height 24
